Goal: Transaction & Acquisition: Subscribe to service/newsletter

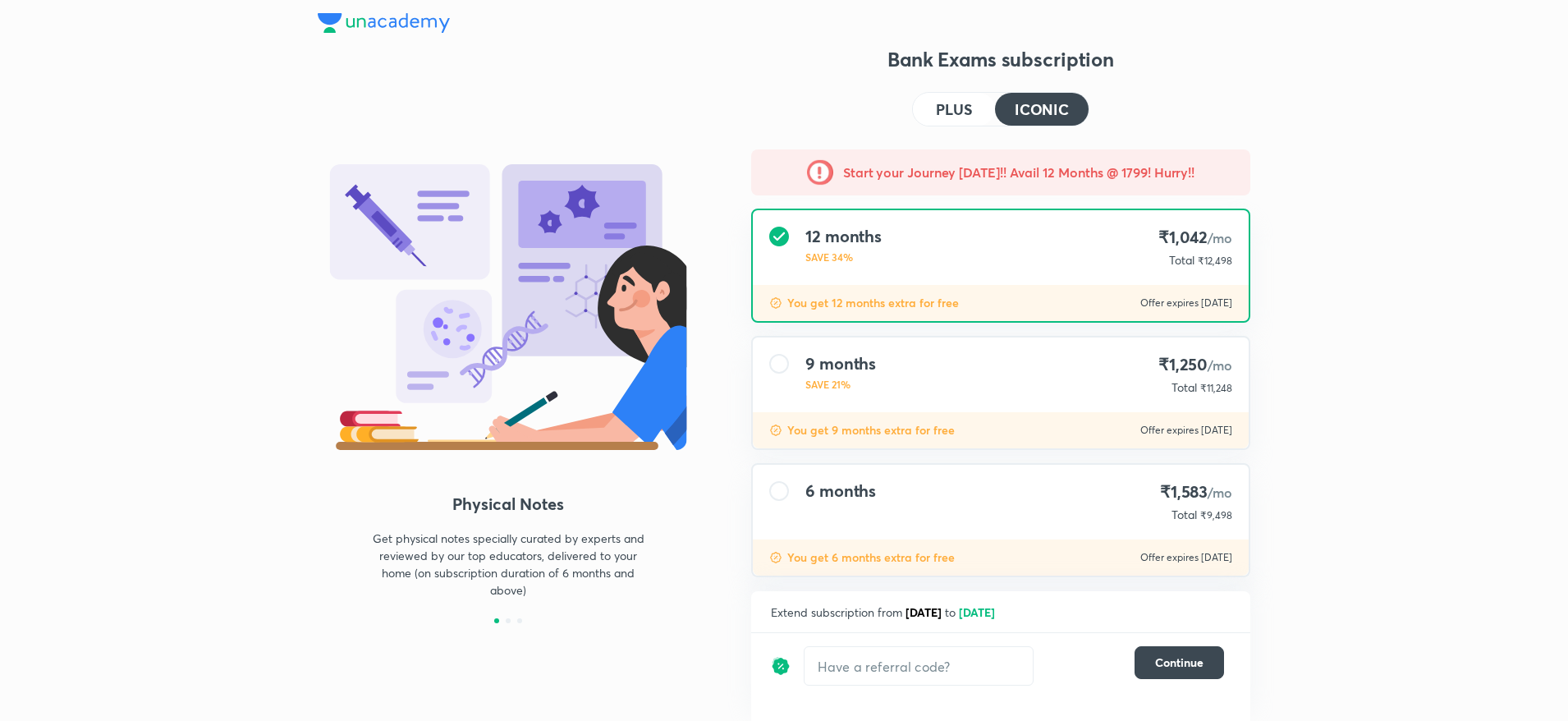
click at [950, 108] on h4 "PLUS" at bounding box center [954, 109] width 36 height 15
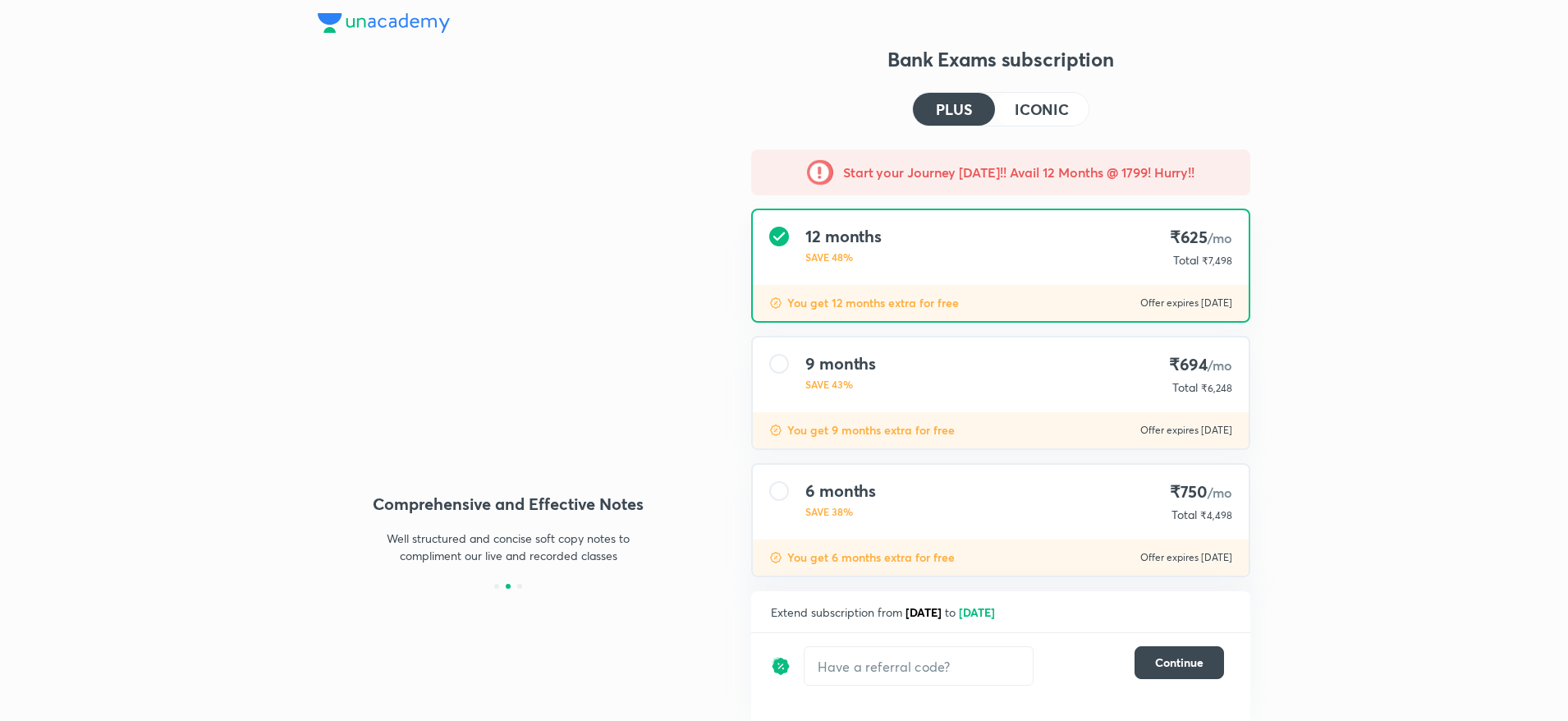
scroll to position [96, 0]
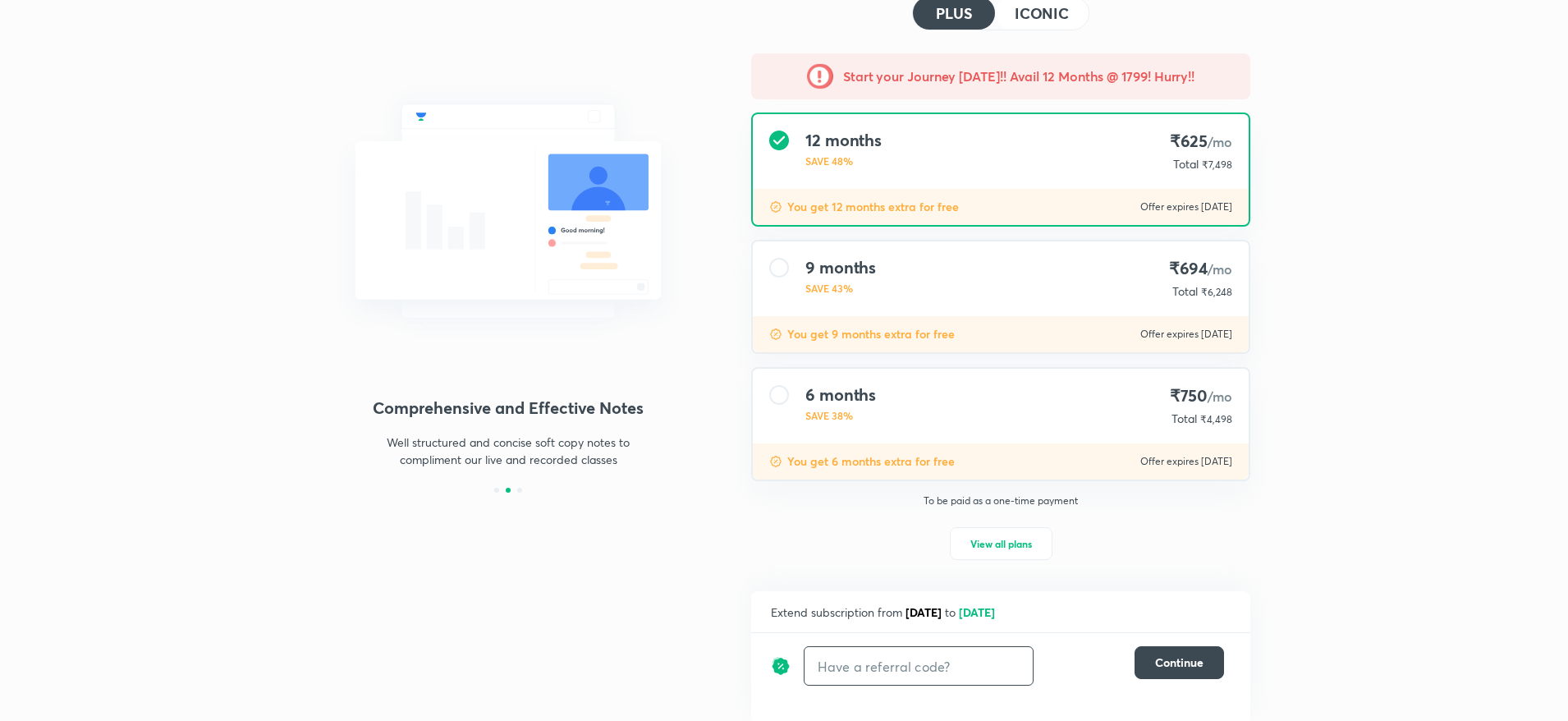
click at [884, 660] on input "text" at bounding box center [918, 666] width 228 height 39
type input "unlock"
click at [1005, 672] on h6 "Apply" at bounding box center [1003, 666] width 32 height 18
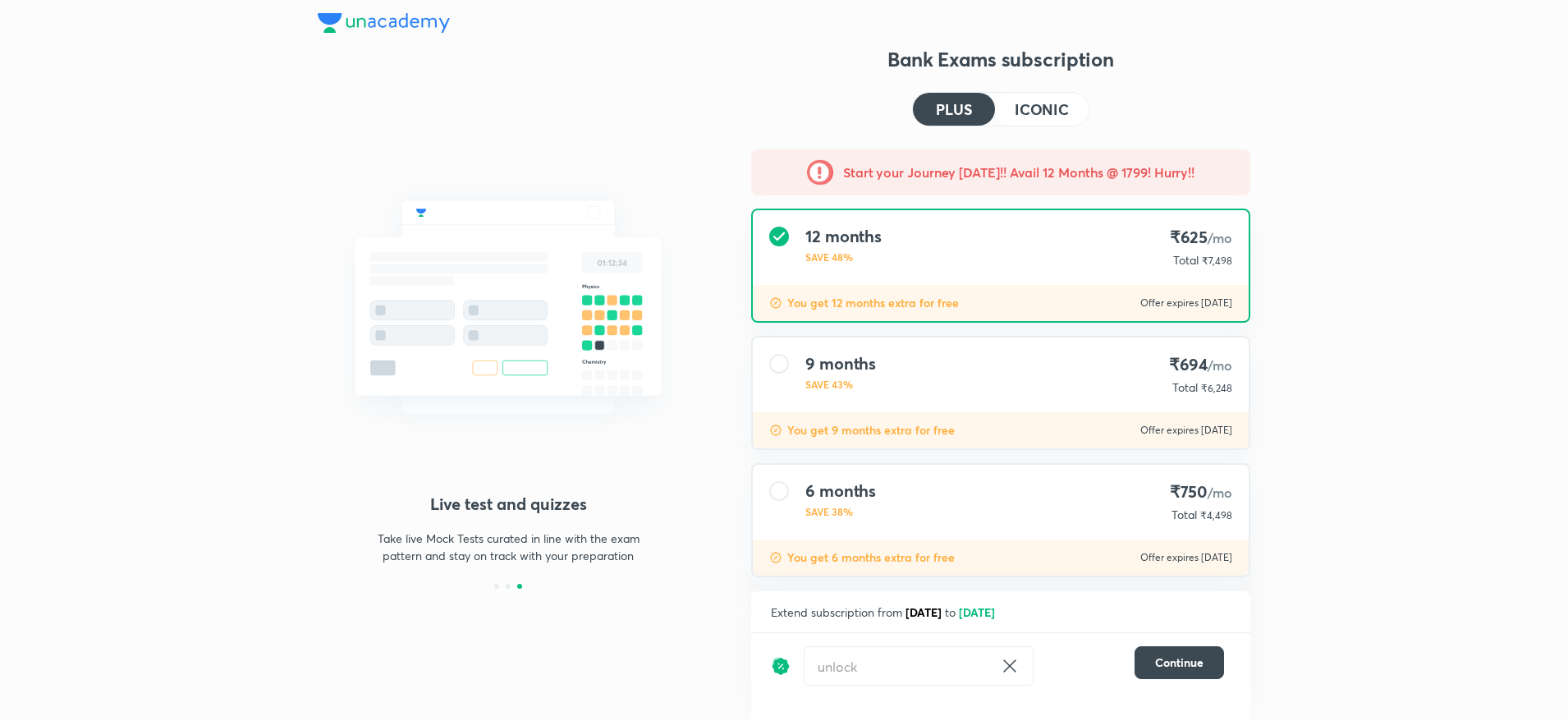
scroll to position [96, 0]
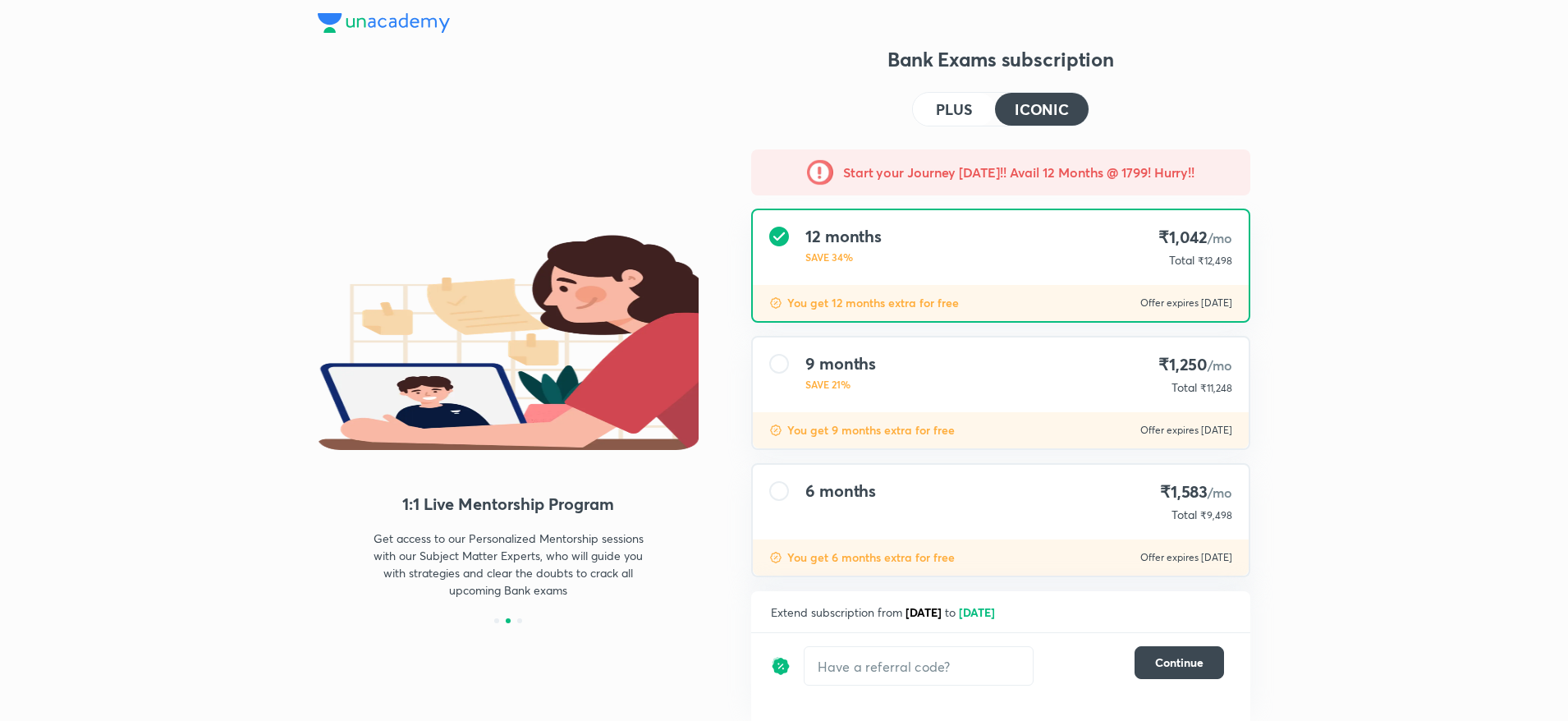
click at [979, 111] on button "PLUS" at bounding box center [954, 108] width 82 height 32
